Goal: Information Seeking & Learning: Learn about a topic

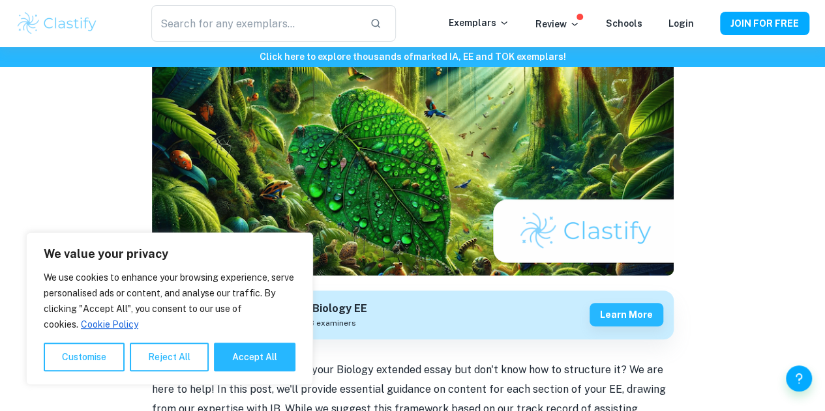
scroll to position [177, 0]
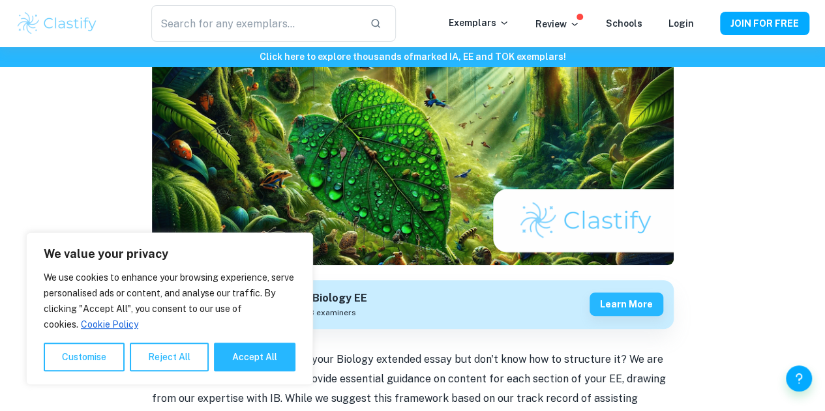
click at [256, 365] on button "Accept All" at bounding box center [255, 357] width 82 height 29
checkbox input "true"
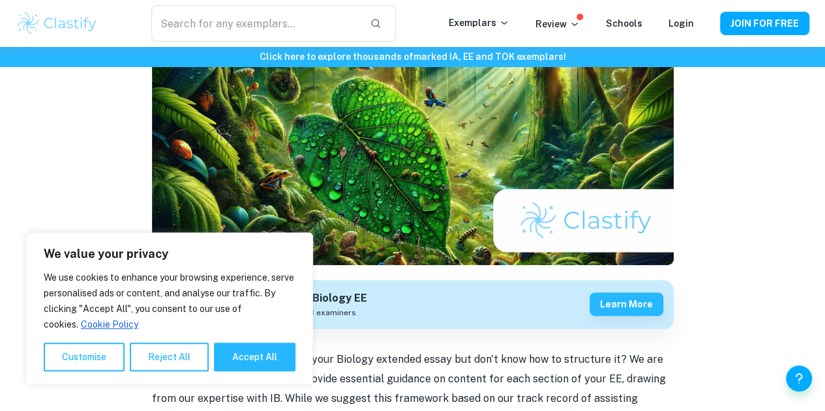
checkbox input "true"
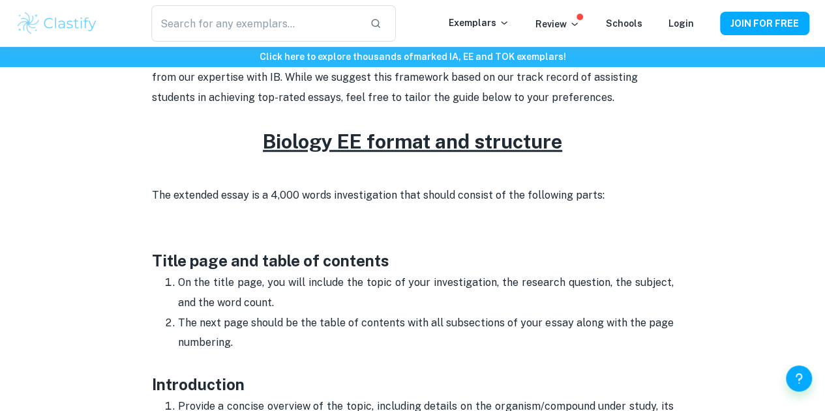
scroll to position [500, 0]
click at [333, 284] on p "On the title page, you will include the topic of your investigation, the resear…" at bounding box center [426, 293] width 496 height 40
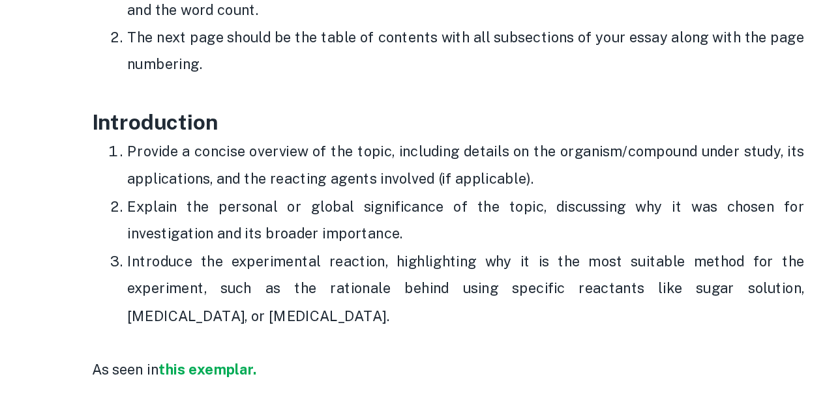
scroll to position [722, 0]
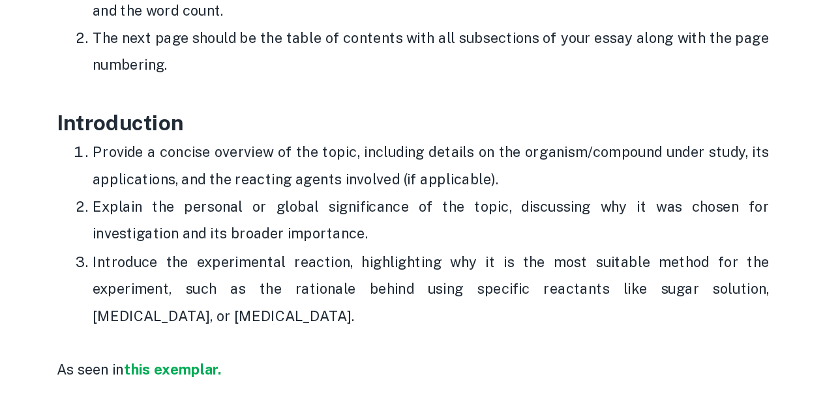
click at [213, 192] on p "Provide a concise overview of the topic, including details on the organism/comp…" at bounding box center [426, 194] width 496 height 40
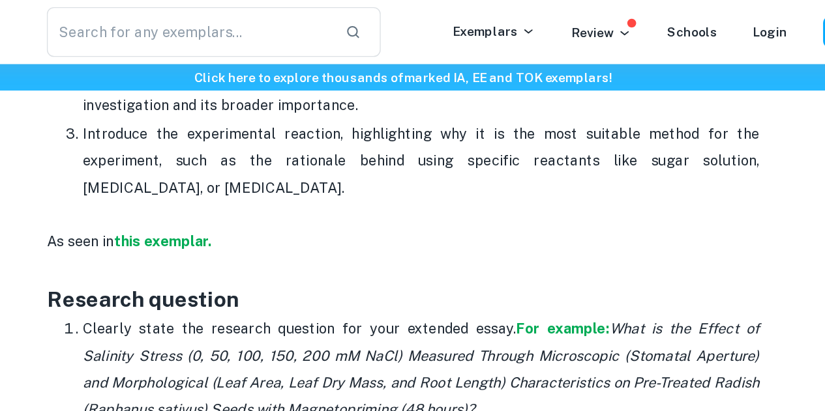
scroll to position [888, 0]
click at [250, 184] on strong "this exemplar." at bounding box center [237, 178] width 72 height 12
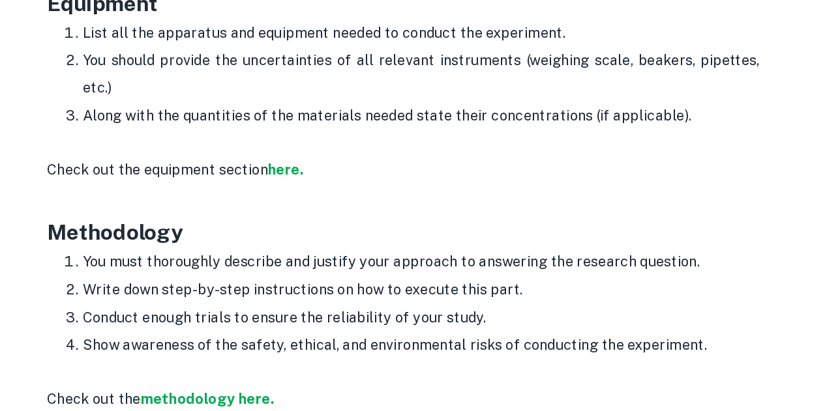
scroll to position [1843, 0]
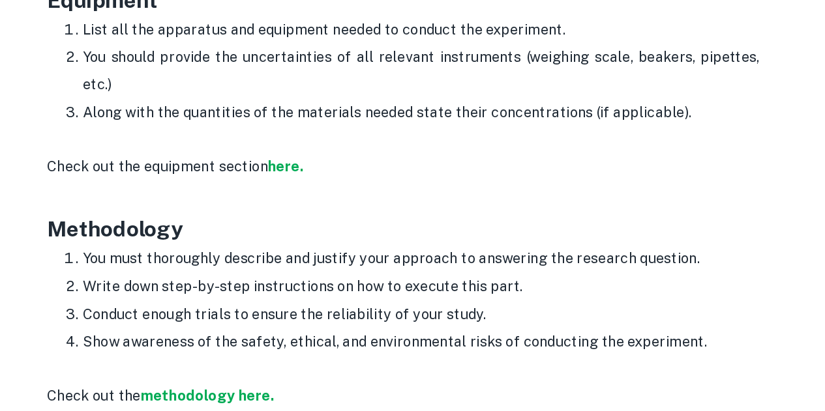
click at [332, 238] on strong "here." at bounding box center [327, 232] width 26 height 12
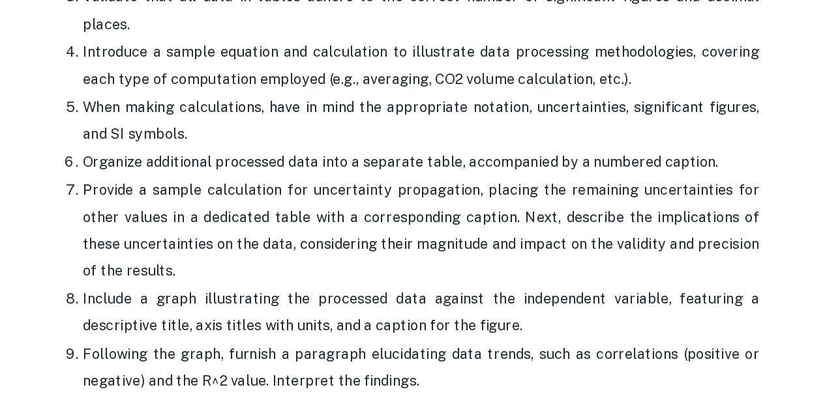
scroll to position [2519, 0]
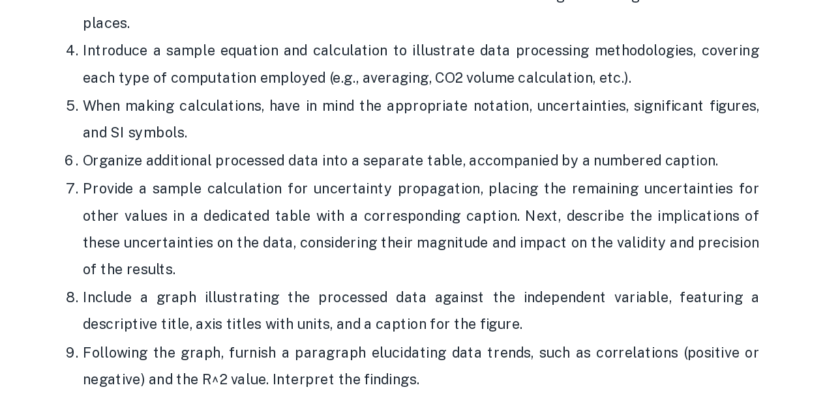
drag, startPoint x: 464, startPoint y: 330, endPoint x: 355, endPoint y: 358, distance: 112.5
click at [355, 359] on p "Following the graph, furnish a paragraph elucidating data trends, such as corre…" at bounding box center [426, 379] width 496 height 40
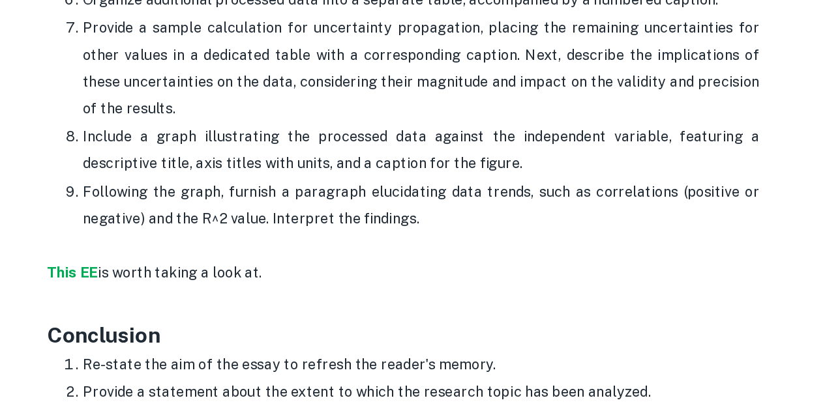
scroll to position [2638, 0]
click at [166, 303] on strong "This EE" at bounding box center [170, 309] width 37 height 12
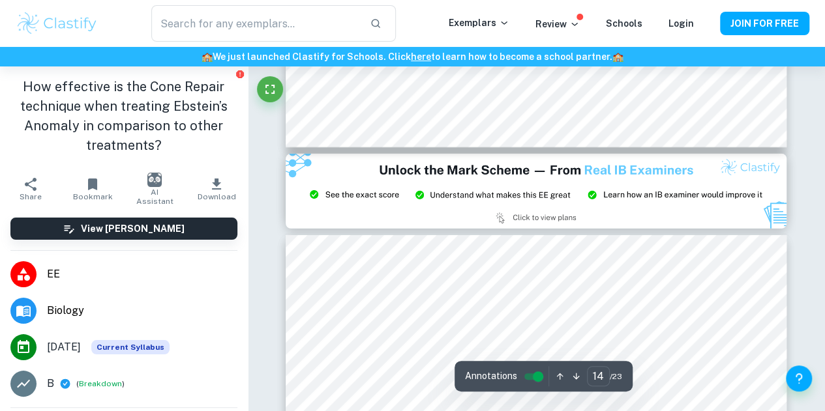
scroll to position [9327, 0]
click at [363, 198] on img at bounding box center [536, 192] width 501 height 75
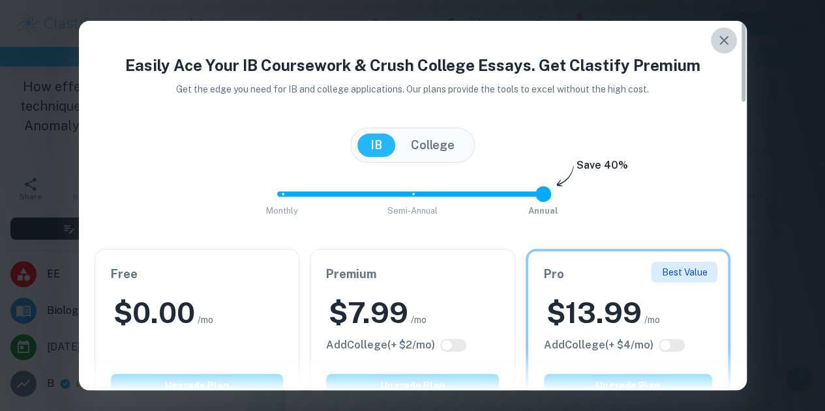
click at [724, 38] on icon "button" at bounding box center [724, 41] width 16 height 16
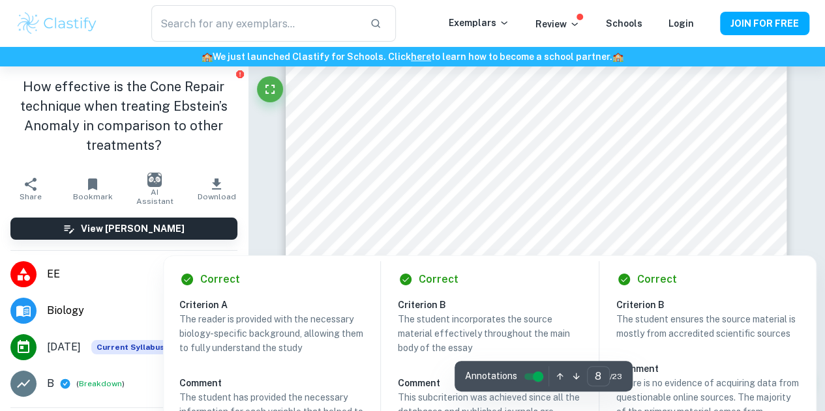
scroll to position [4643, 0]
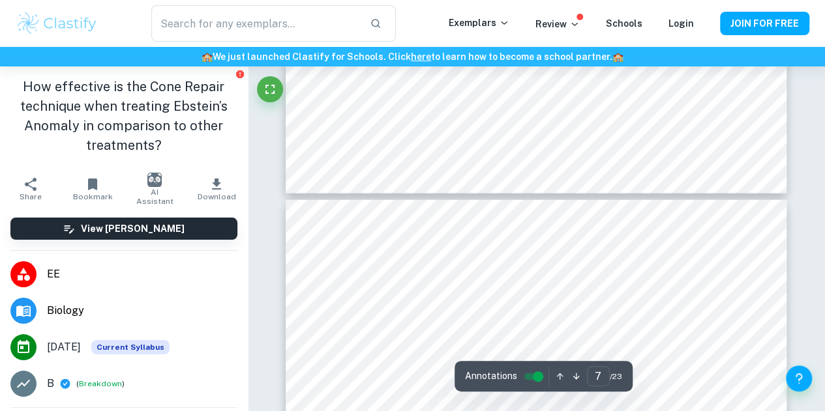
type input "6"
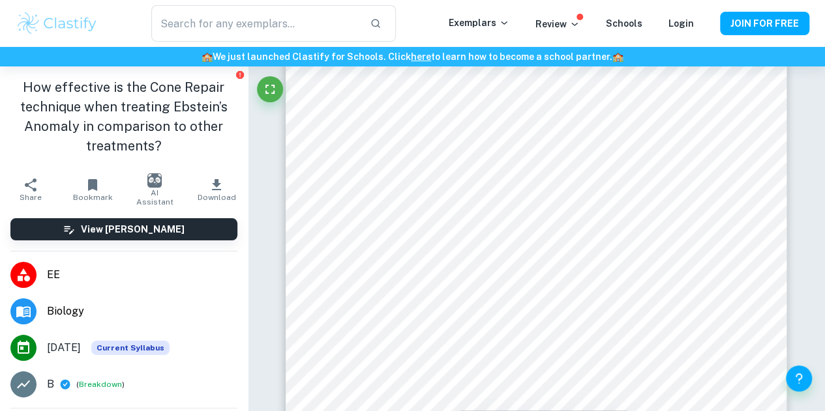
scroll to position [3690, 0]
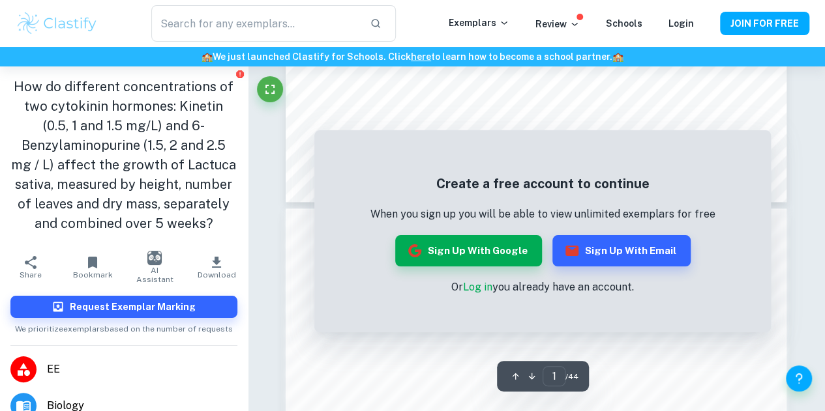
scroll to position [588, 0]
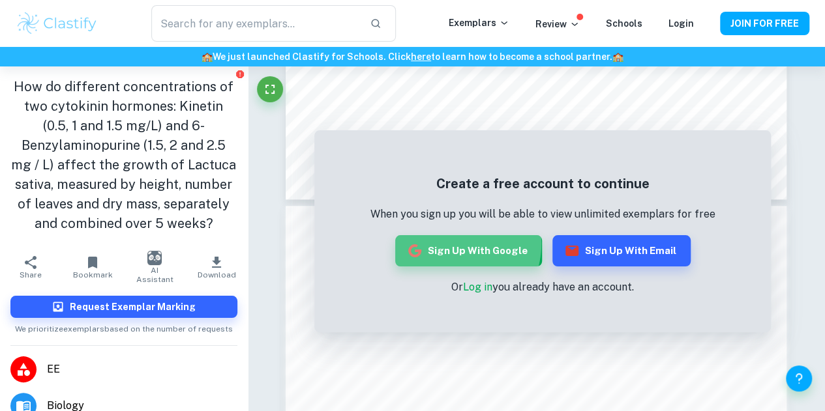
click at [455, 244] on button "Sign up with Google" at bounding box center [468, 250] width 147 height 31
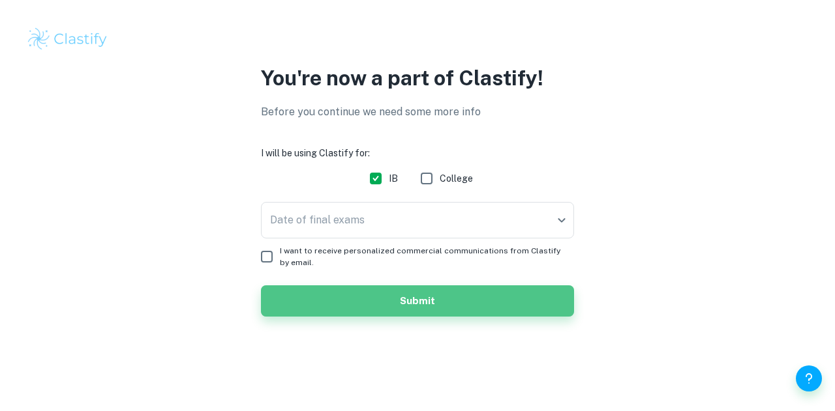
click at [420, 300] on button "Submit" at bounding box center [417, 301] width 313 height 31
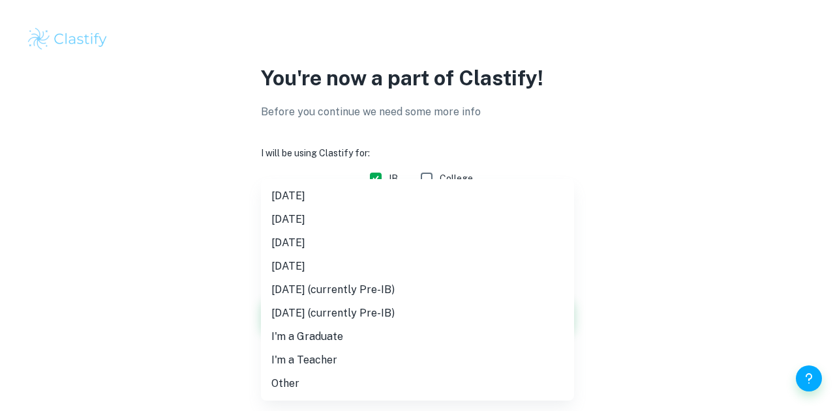
click at [563, 227] on body "We value your privacy We use cookies to enhance your browsing experience, serve…" at bounding box center [417, 205] width 835 height 411
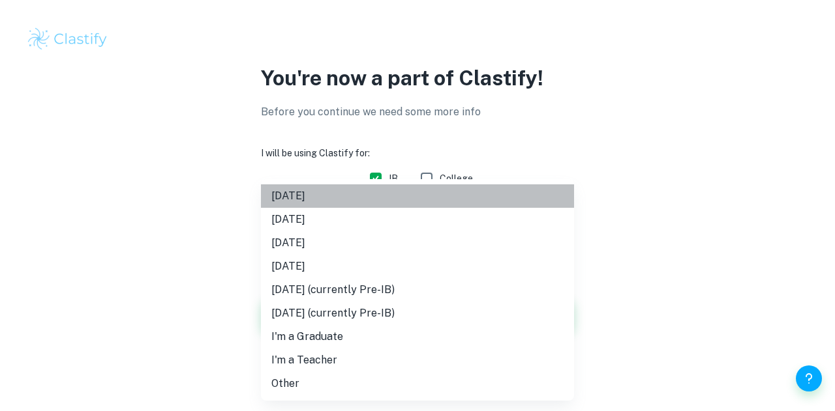
click at [450, 198] on li "May 2025" at bounding box center [417, 196] width 313 height 23
type input "M25"
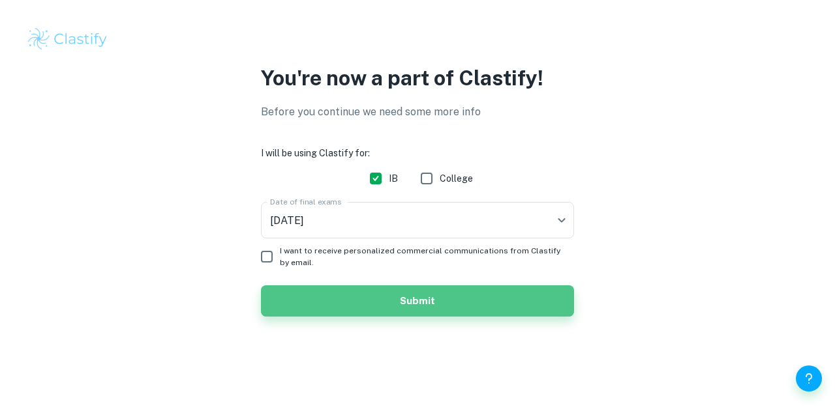
click at [430, 298] on button "Submit" at bounding box center [417, 301] width 313 height 31
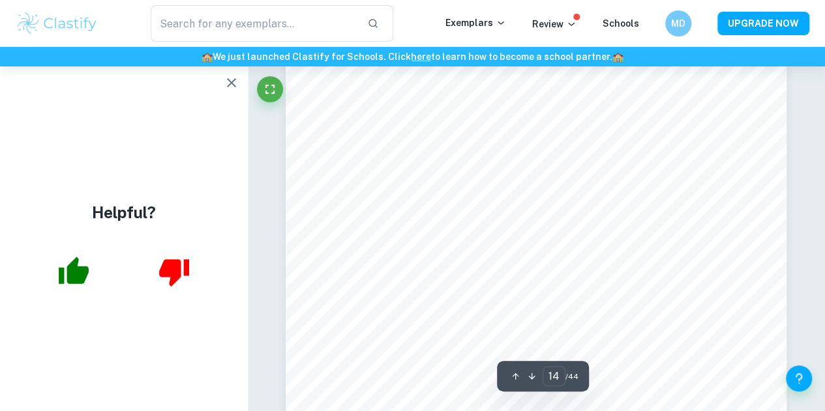
scroll to position [10185, 0]
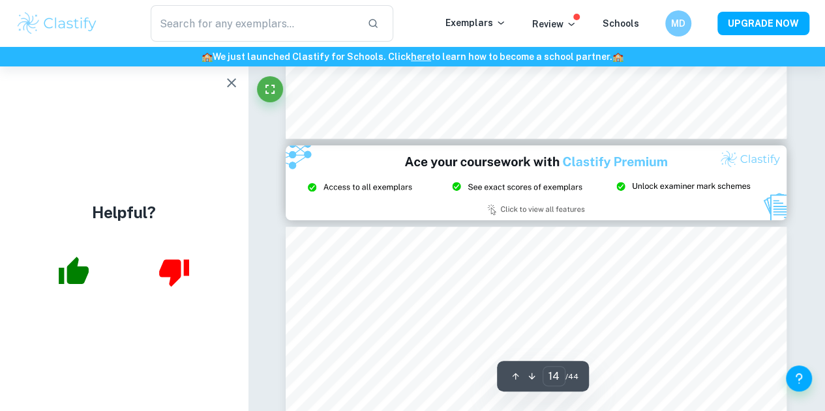
type input "15"
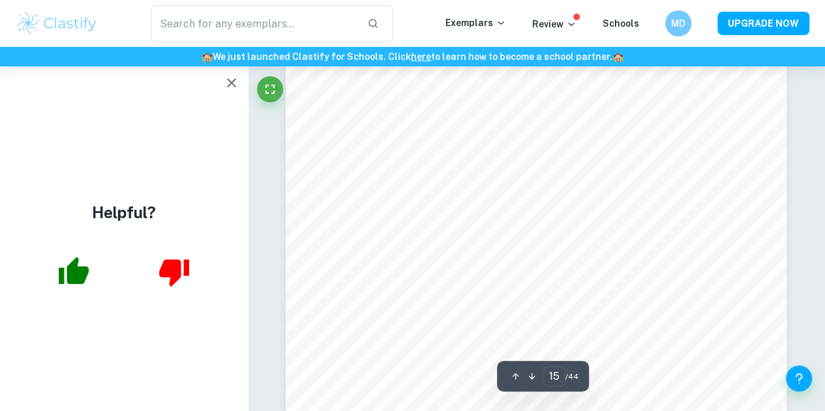
scroll to position [10380, 0]
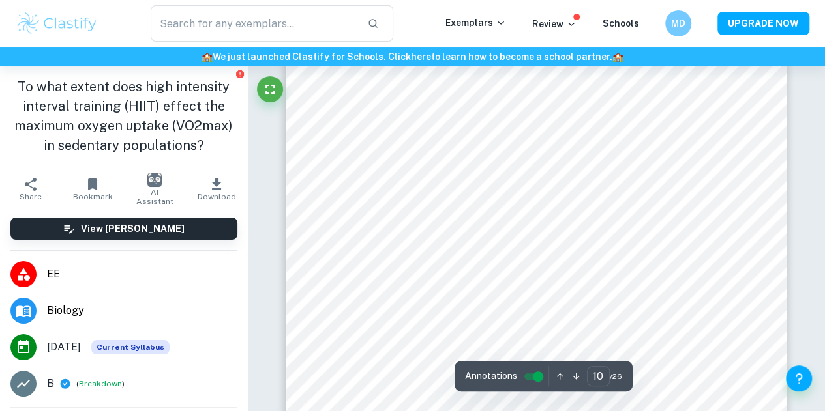
scroll to position [6841, 0]
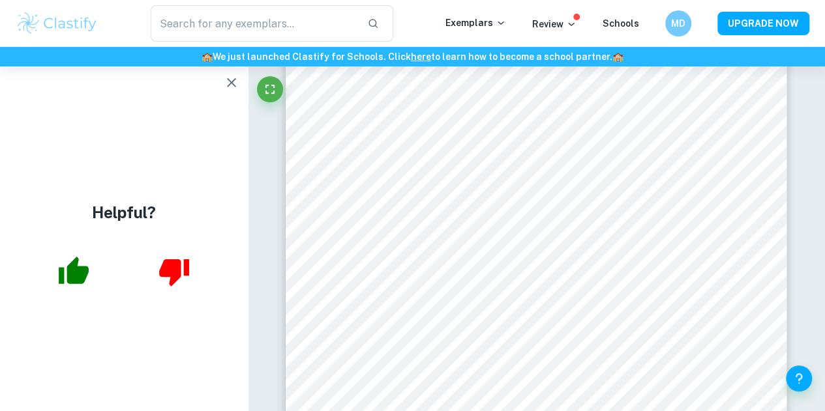
click at [230, 82] on icon "button" at bounding box center [231, 82] width 9 height 9
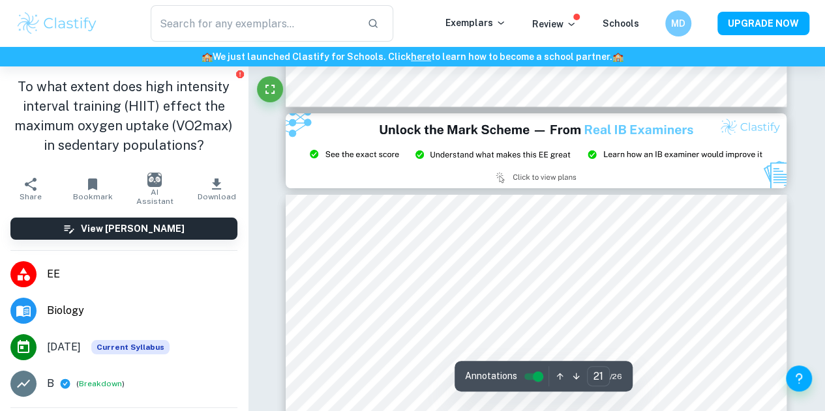
scroll to position [14586, 0]
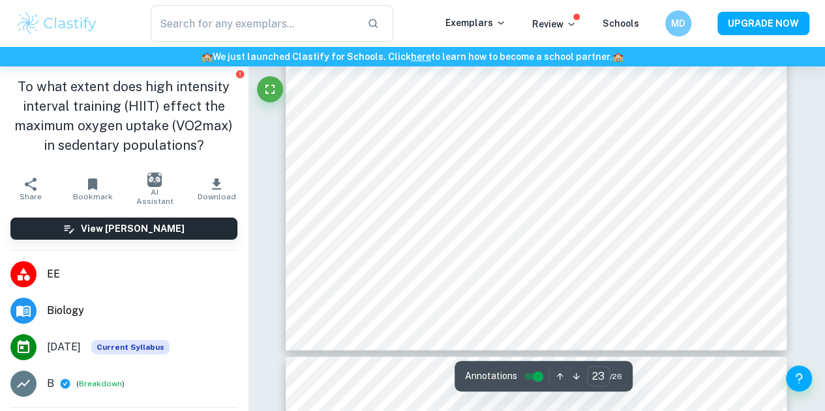
type input "24"
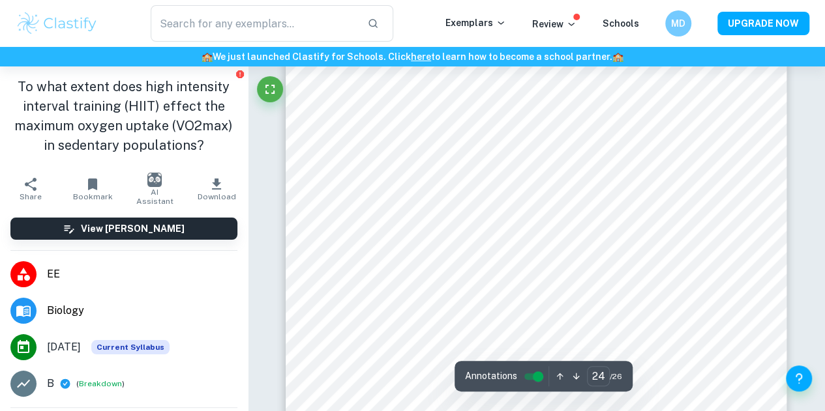
scroll to position [16904, 0]
